Goal: Find specific page/section: Find specific page/section

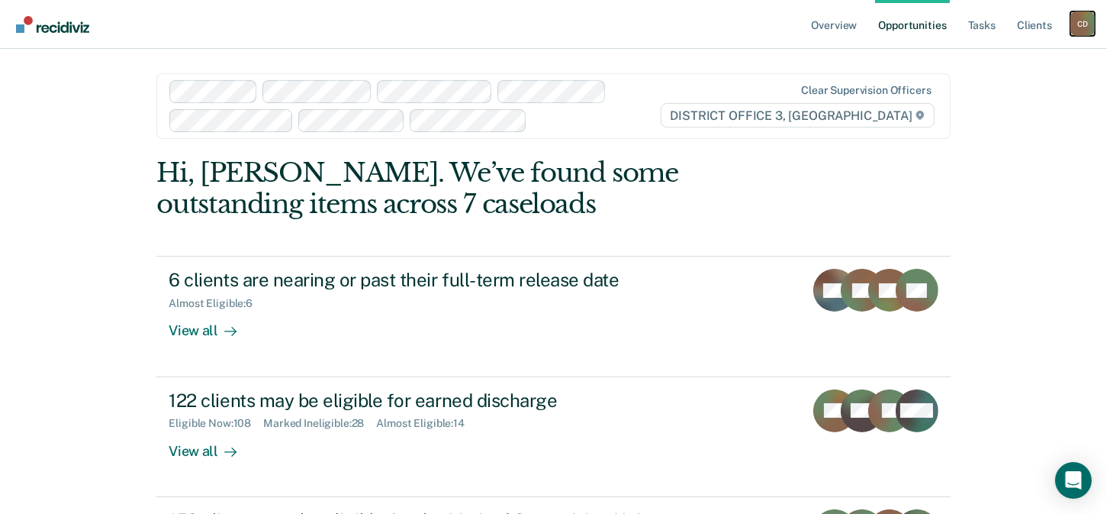
click at [1084, 25] on div "C D" at bounding box center [1083, 23] width 24 height 24
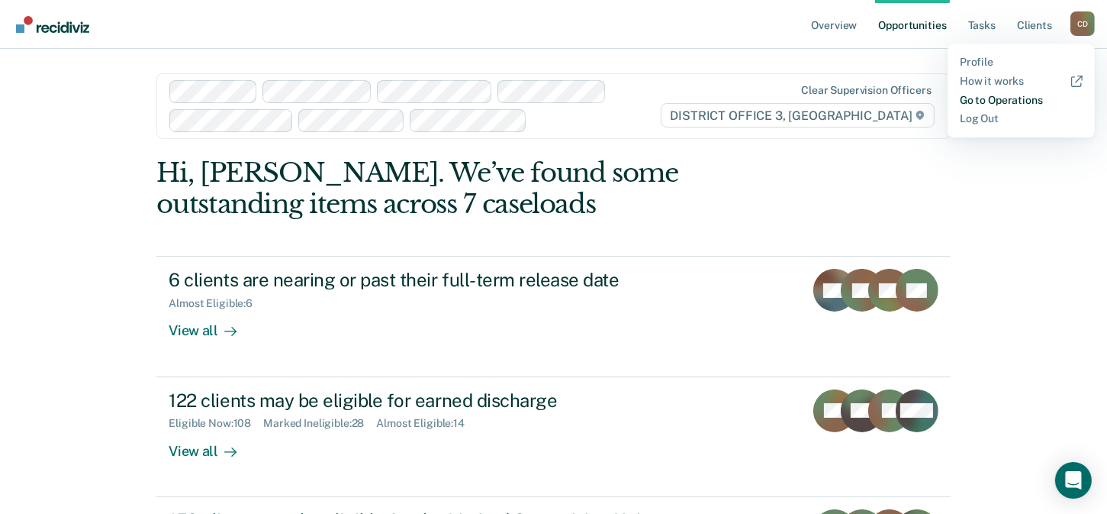
click at [1029, 105] on link "Go to Operations" at bounding box center [1021, 100] width 123 height 13
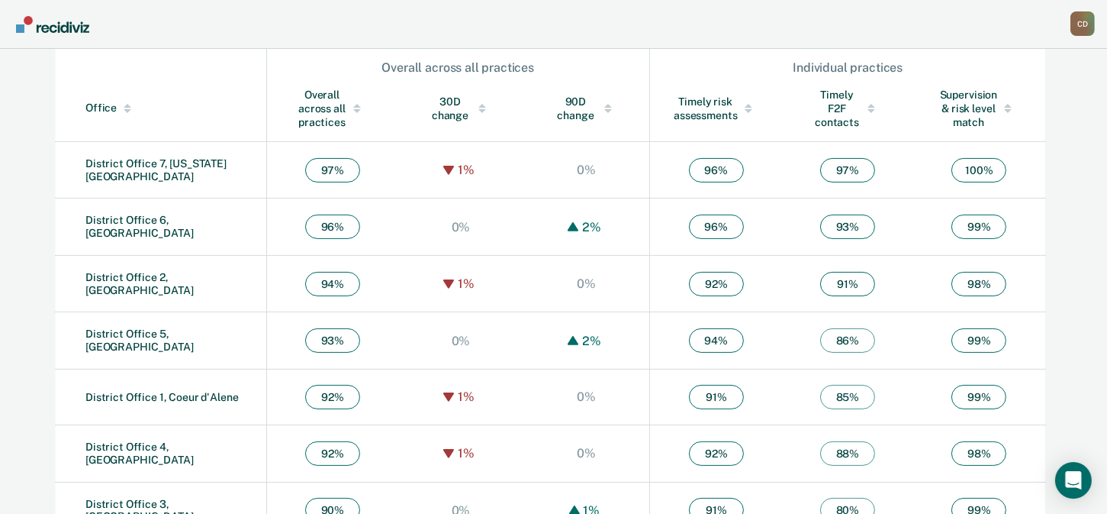
scroll to position [562, 0]
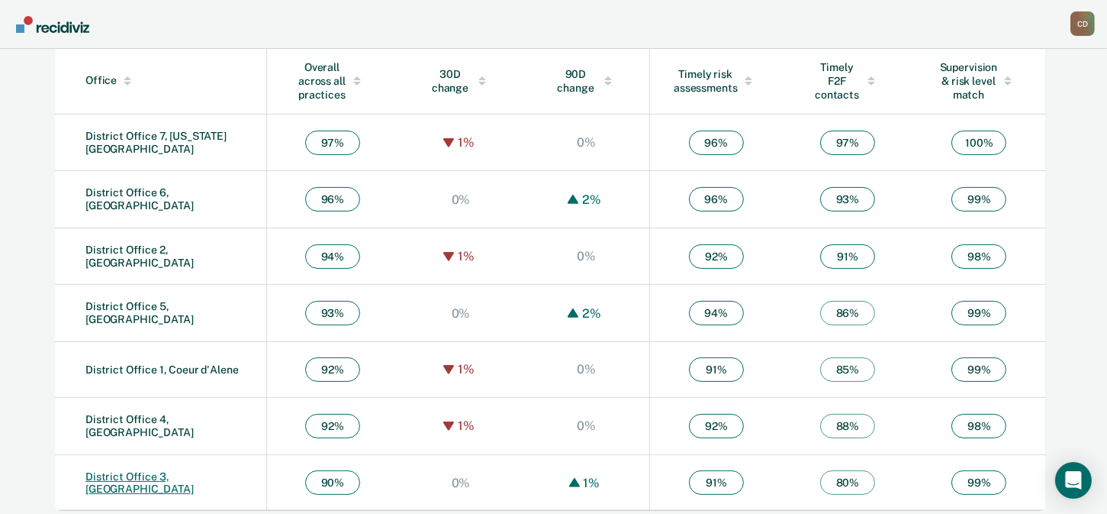
click at [170, 473] on link "District Office 3, [GEOGRAPHIC_DATA]" at bounding box center [139, 482] width 108 height 25
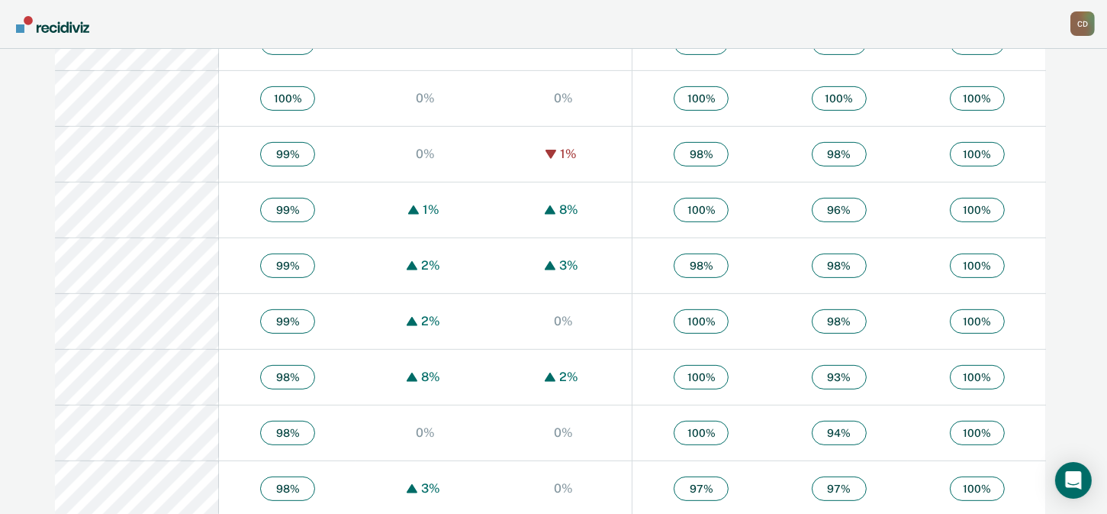
scroll to position [888, 0]
